Goal: Information Seeking & Learning: Learn about a topic

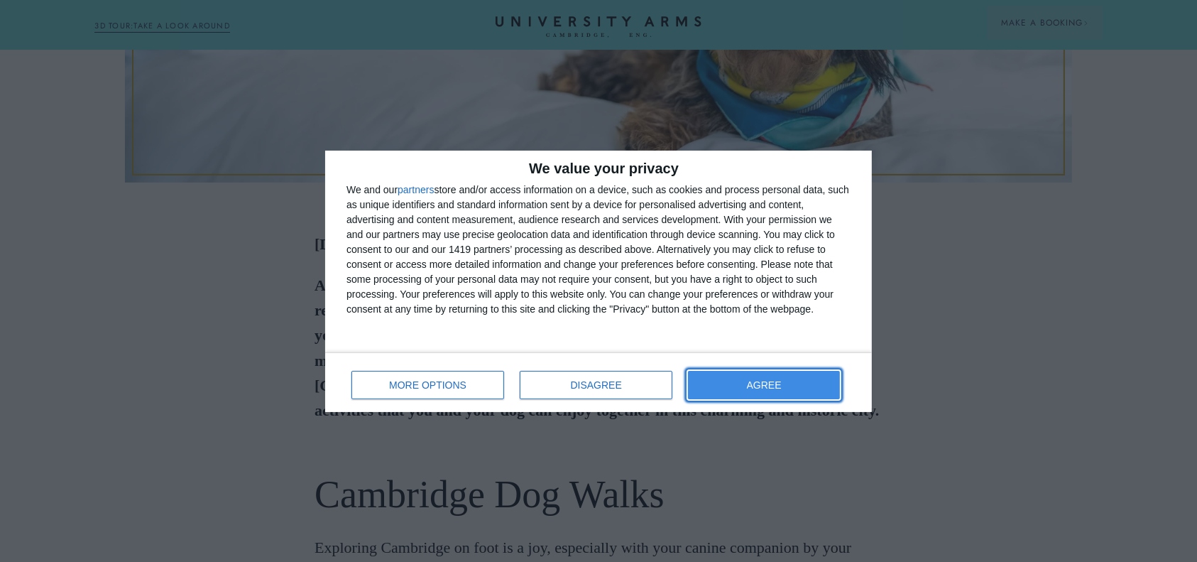
click at [734, 384] on button "AGREE" at bounding box center [764, 385] width 152 height 28
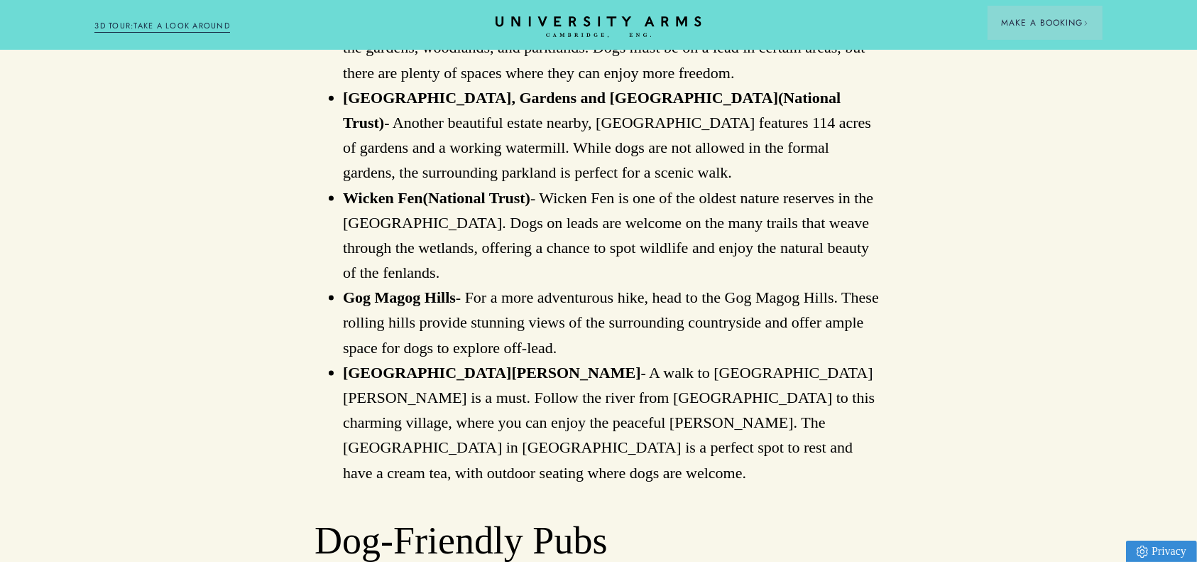
scroll to position [1894, 0]
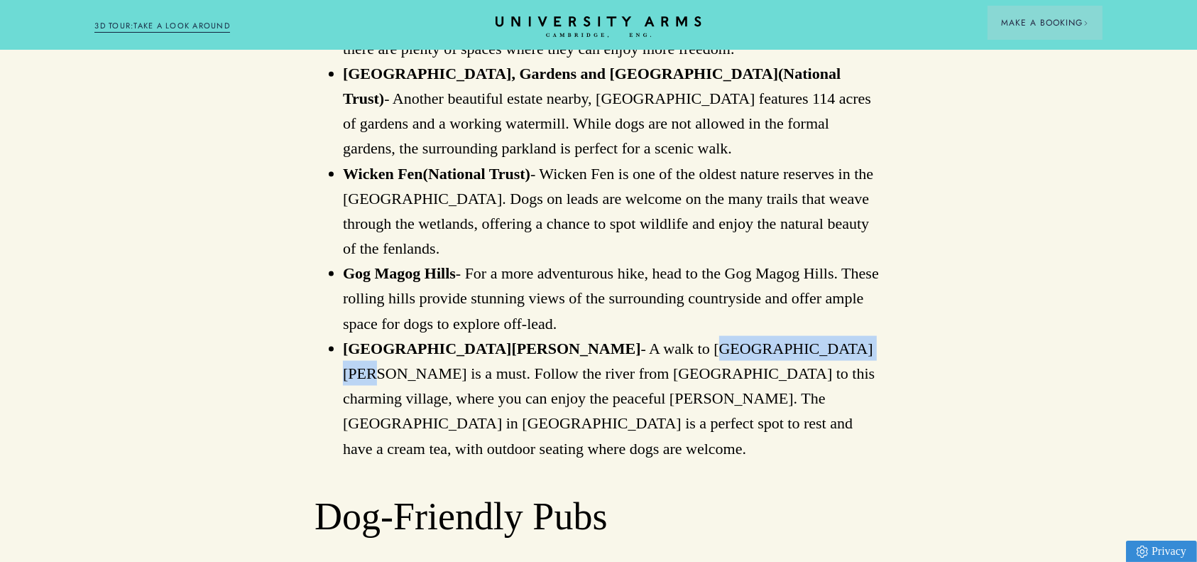
drag, startPoint x: 580, startPoint y: 202, endPoint x: 721, endPoint y: 200, distance: 141.4
click at [721, 336] on li "[GEOGRAPHIC_DATA][PERSON_NAME] - A walk to [GEOGRAPHIC_DATA][PERSON_NAME] is a …" at bounding box center [613, 398] width 540 height 125
click at [500, 336] on li "[GEOGRAPHIC_DATA][PERSON_NAME] - A walk to [GEOGRAPHIC_DATA][PERSON_NAME] is a …" at bounding box center [613, 398] width 540 height 125
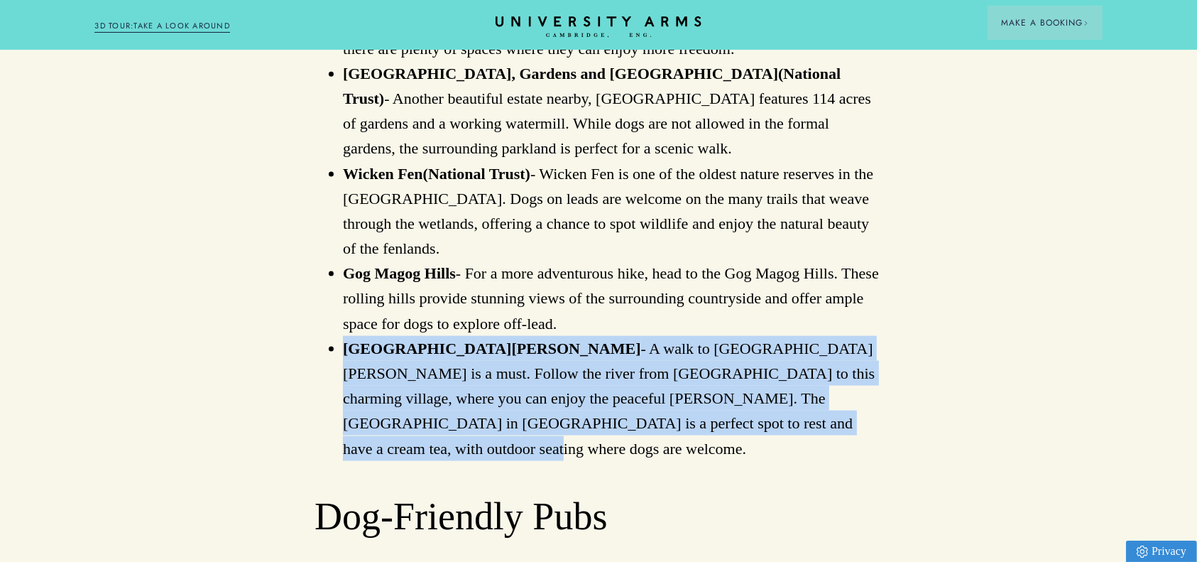
drag, startPoint x: 346, startPoint y: 196, endPoint x: 737, endPoint y: 281, distance: 399.8
click at [737, 336] on li "[GEOGRAPHIC_DATA][PERSON_NAME] - A walk to [GEOGRAPHIC_DATA][PERSON_NAME] is a …" at bounding box center [613, 398] width 540 height 125
copy li "[GEOGRAPHIC_DATA][PERSON_NAME] - A walk to [GEOGRAPHIC_DATA][PERSON_NAME] is a …"
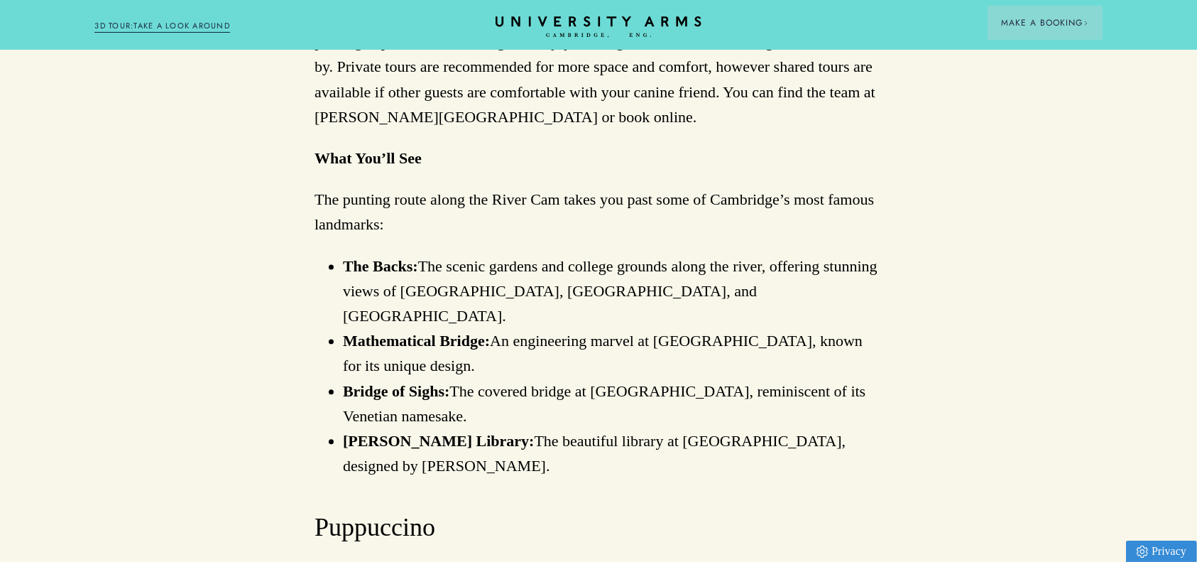
scroll to position [3125, 0]
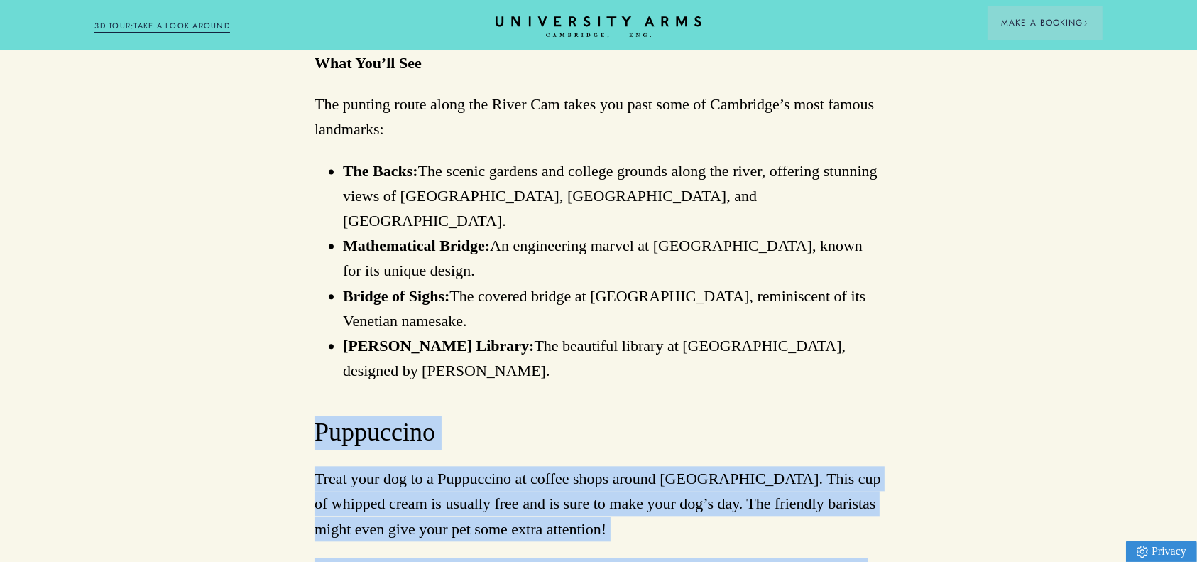
drag, startPoint x: 305, startPoint y: 212, endPoint x: 747, endPoint y: 378, distance: 472.7
copy div "Puppuccino Treat your dog to a Puppuccino at coffee shops around [GEOGRAPHIC_DA…"
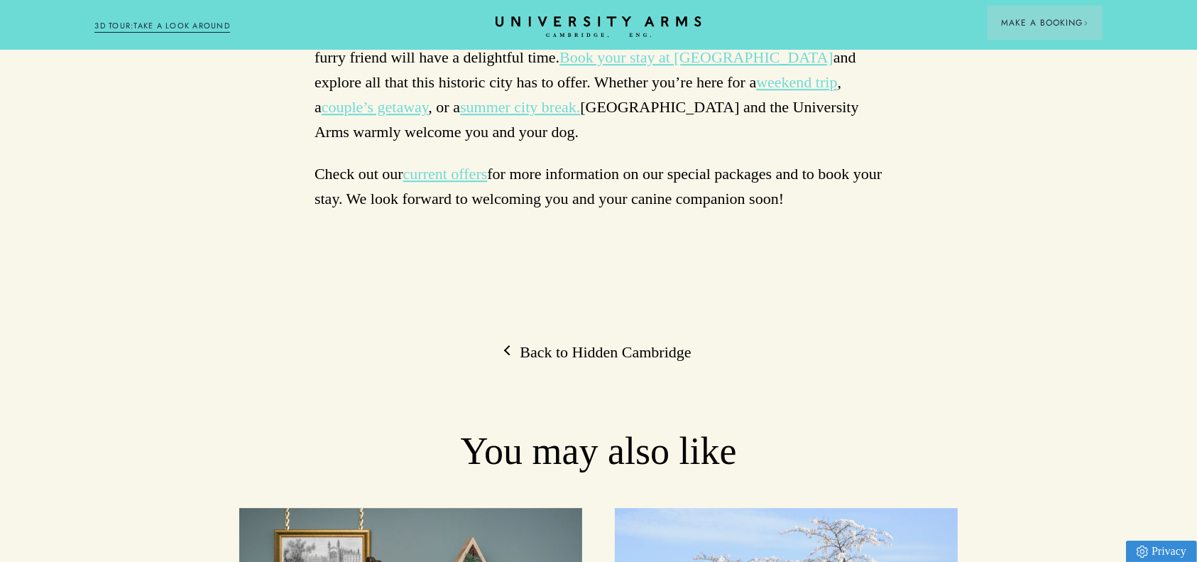
scroll to position [4262, 0]
